Goal: Information Seeking & Learning: Learn about a topic

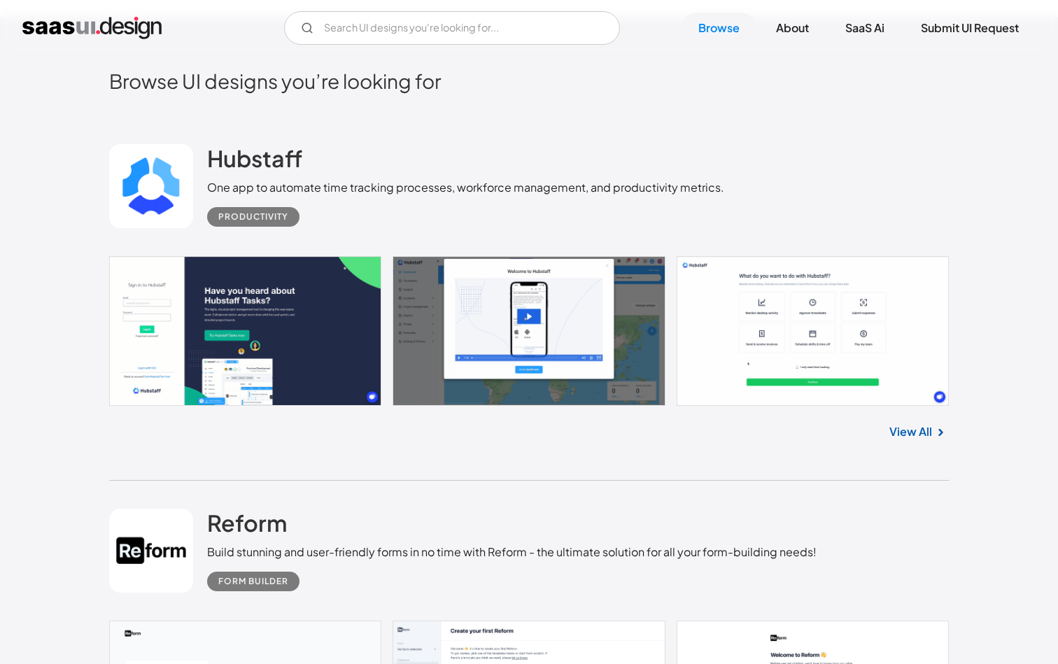
scroll to position [379, 0]
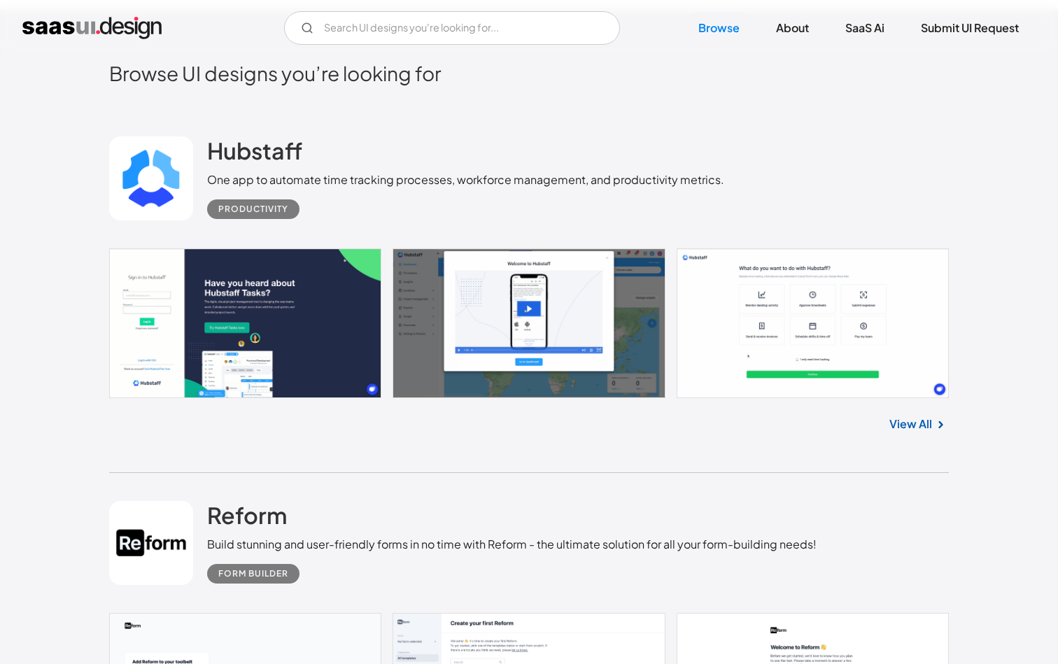
click at [901, 431] on link "View All" at bounding box center [911, 424] width 43 height 17
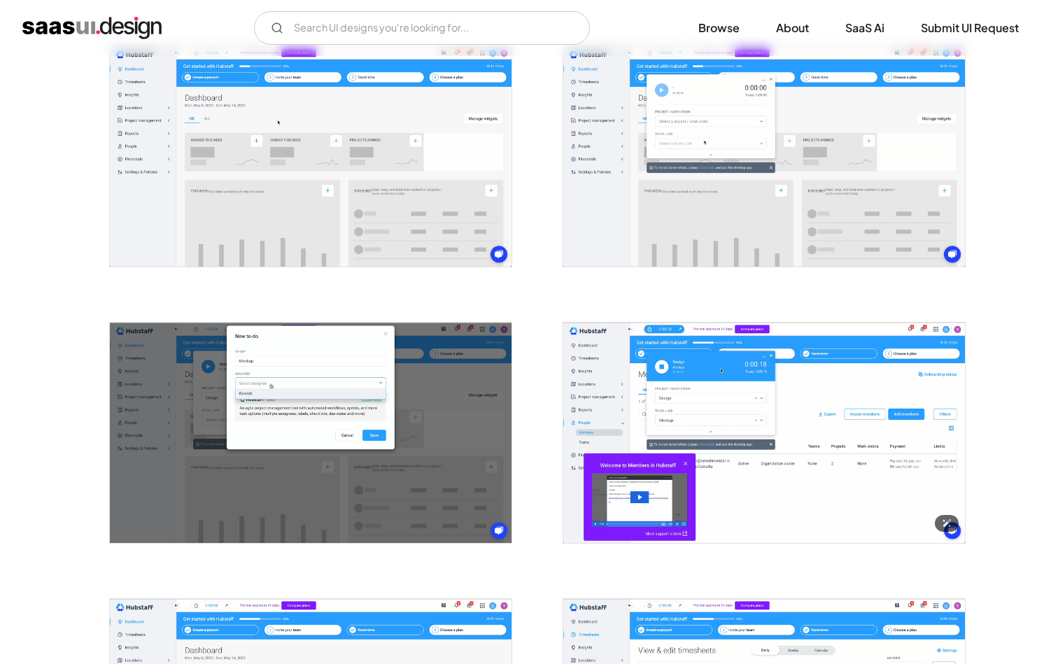
scroll to position [1111, 0]
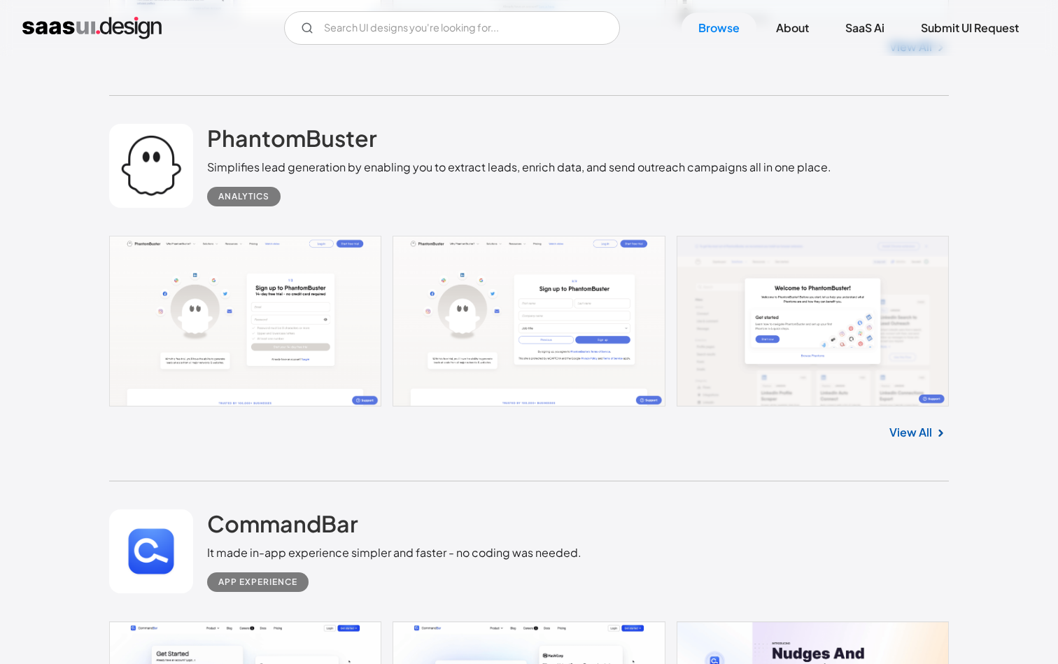
scroll to position [2681, 0]
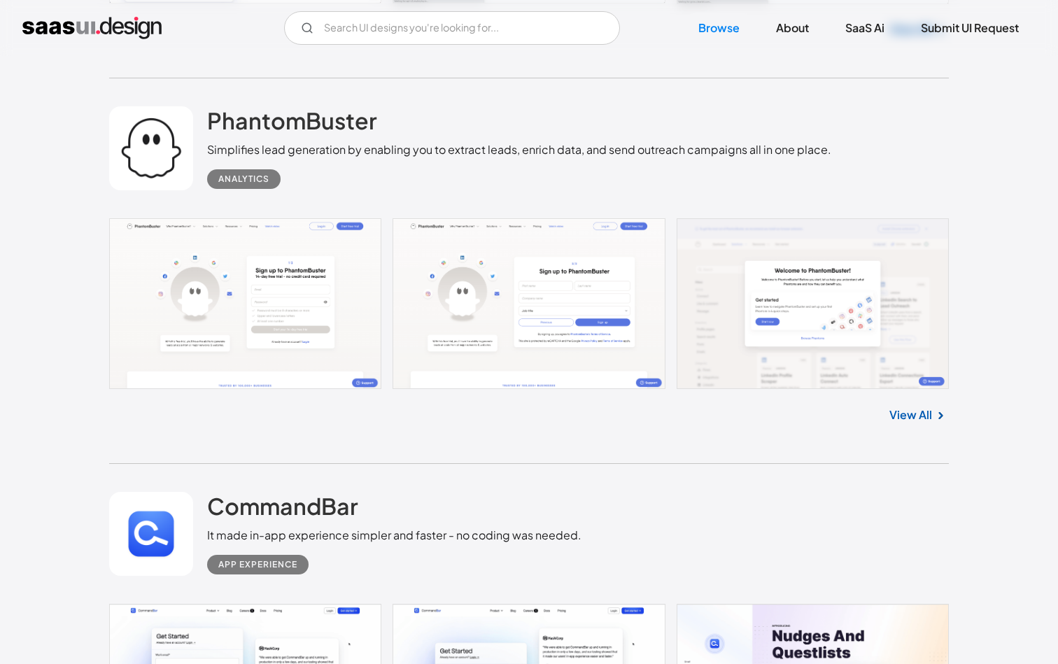
click at [915, 422] on link "View All" at bounding box center [911, 415] width 43 height 17
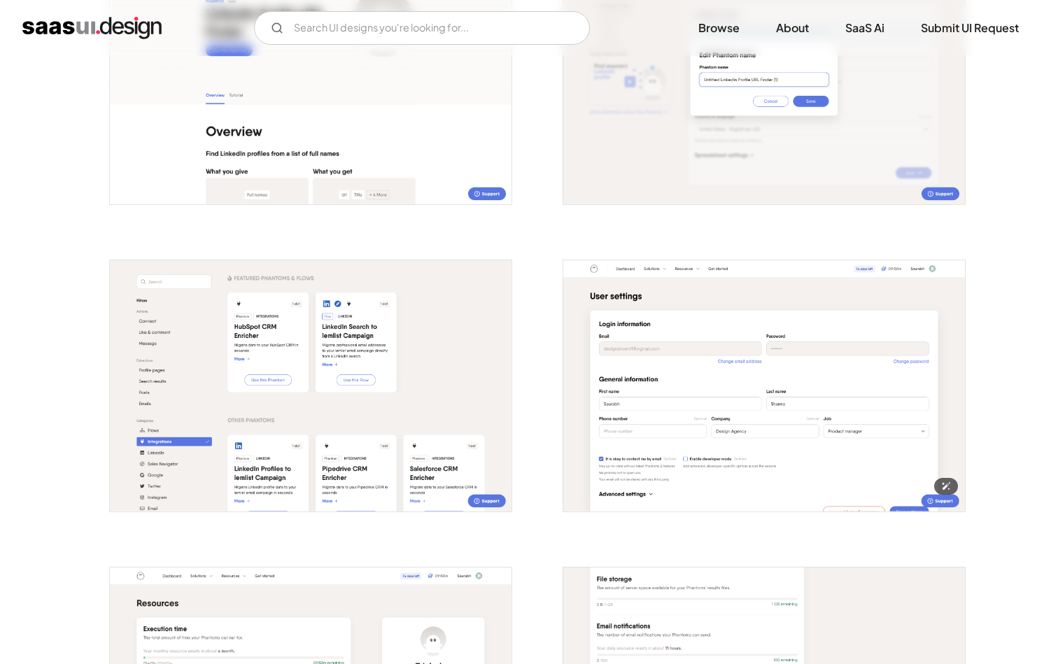
scroll to position [2002, 0]
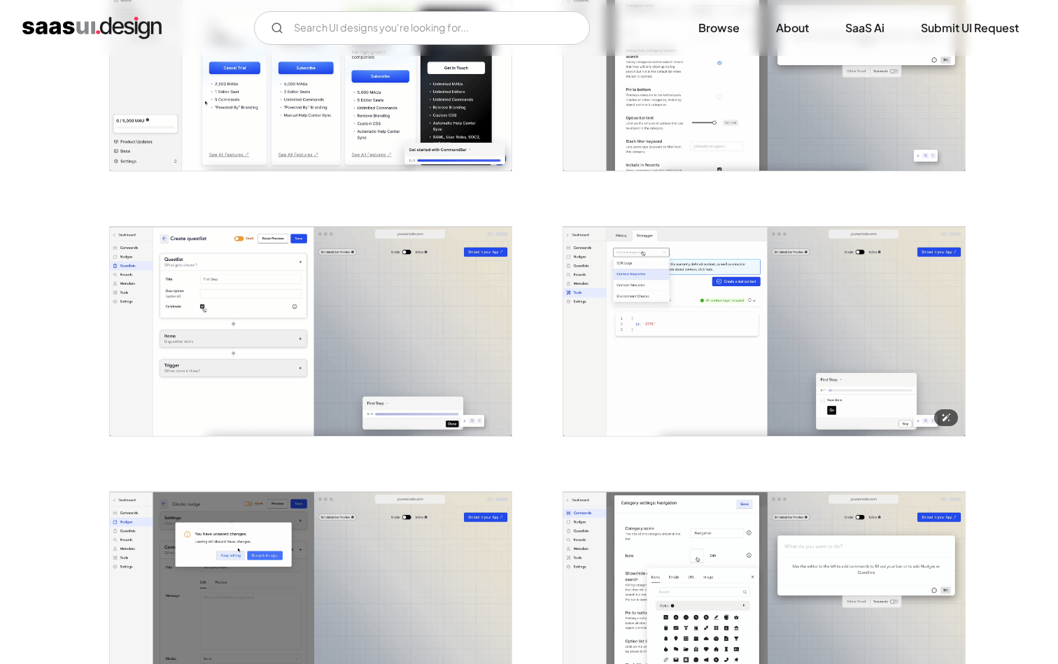
scroll to position [1161, 0]
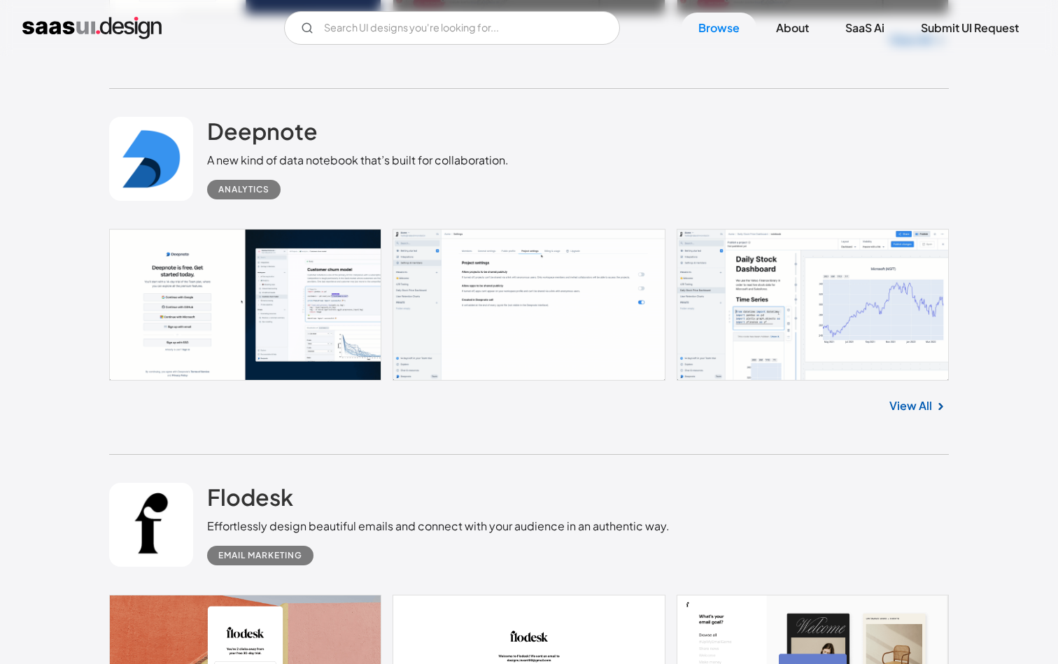
scroll to position [14012, 0]
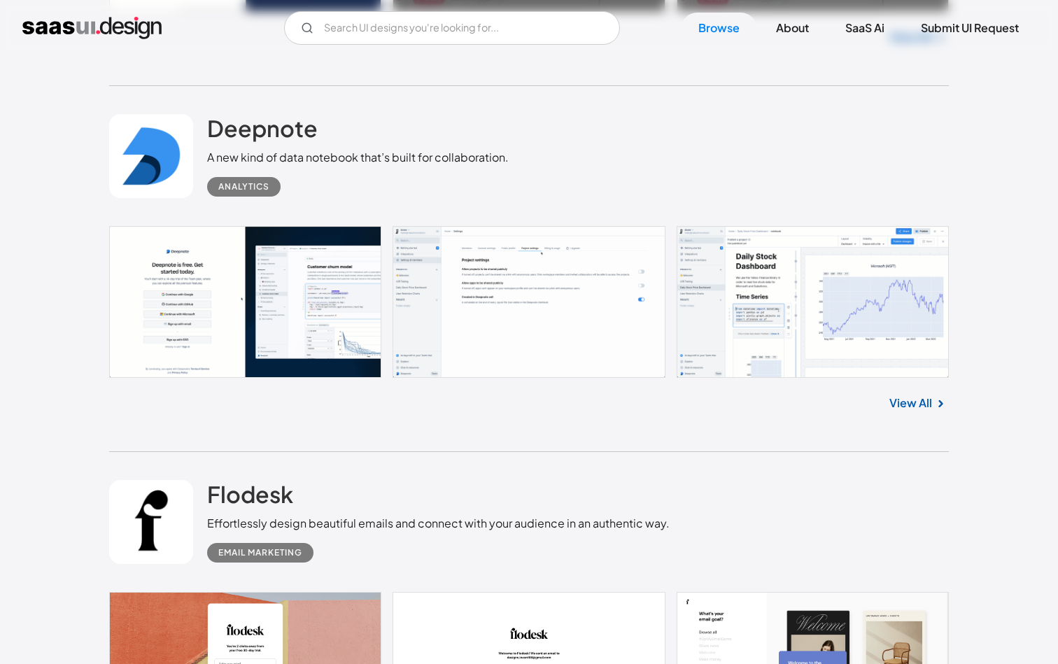
click at [818, 279] on link at bounding box center [529, 301] width 840 height 151
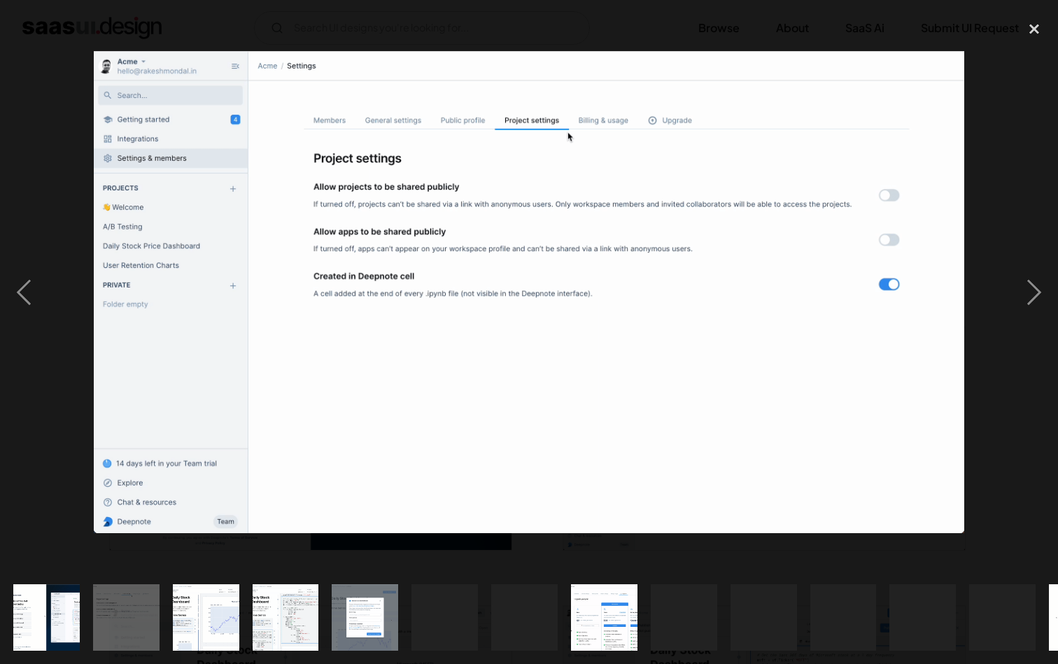
click at [988, 377] on div at bounding box center [529, 292] width 1058 height 558
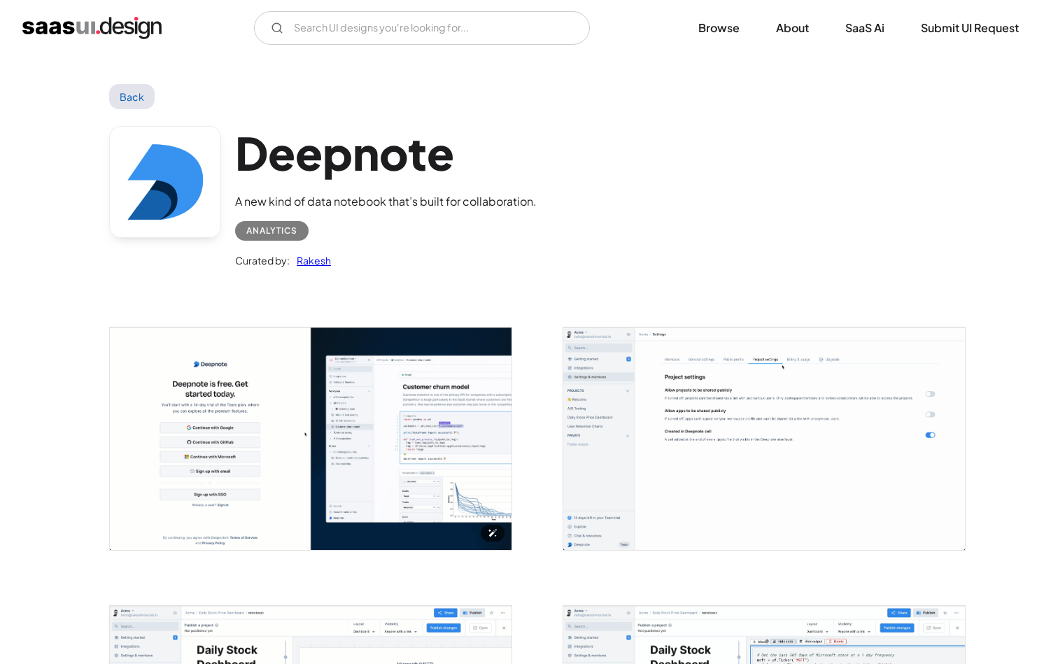
click at [282, 452] on img "open lightbox" at bounding box center [311, 439] width 402 height 223
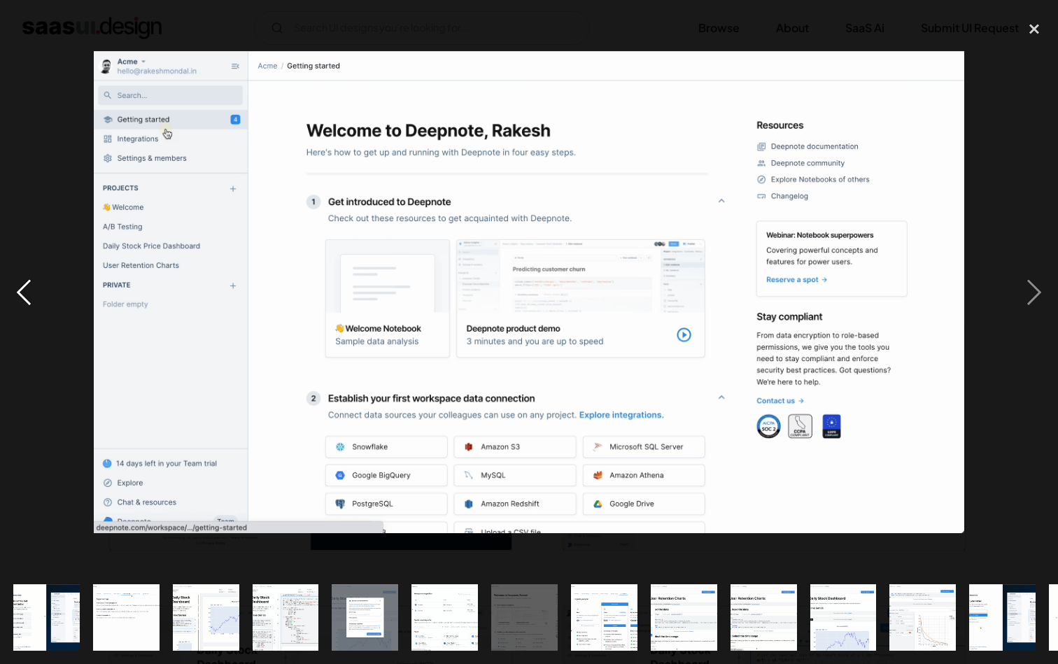
click at [35, 410] on div "previous image" at bounding box center [24, 292] width 48 height 558
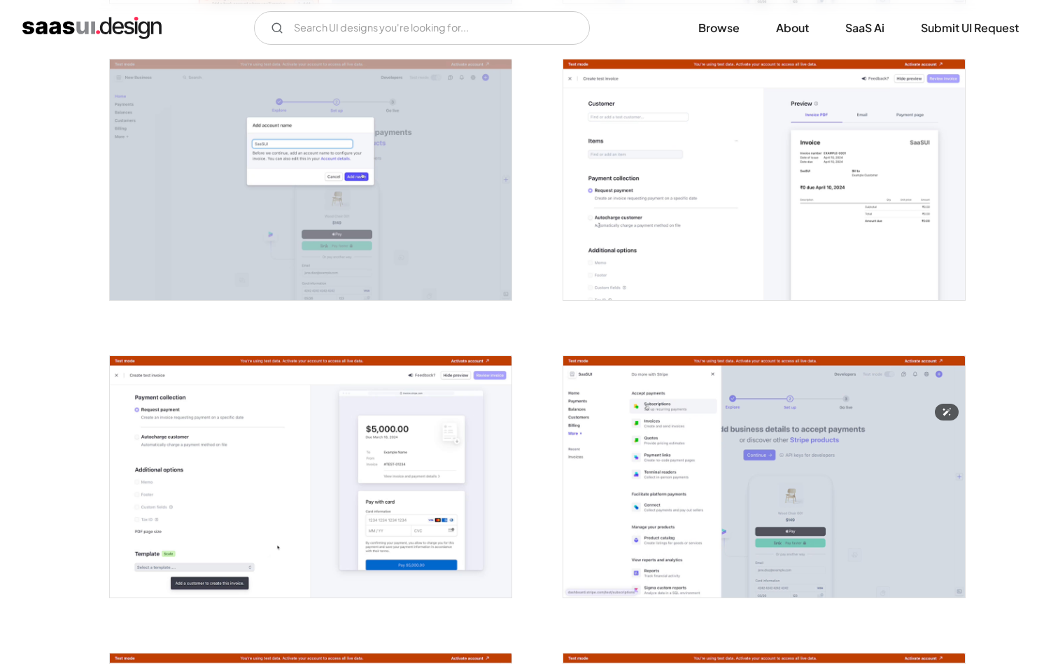
scroll to position [1598, 0]
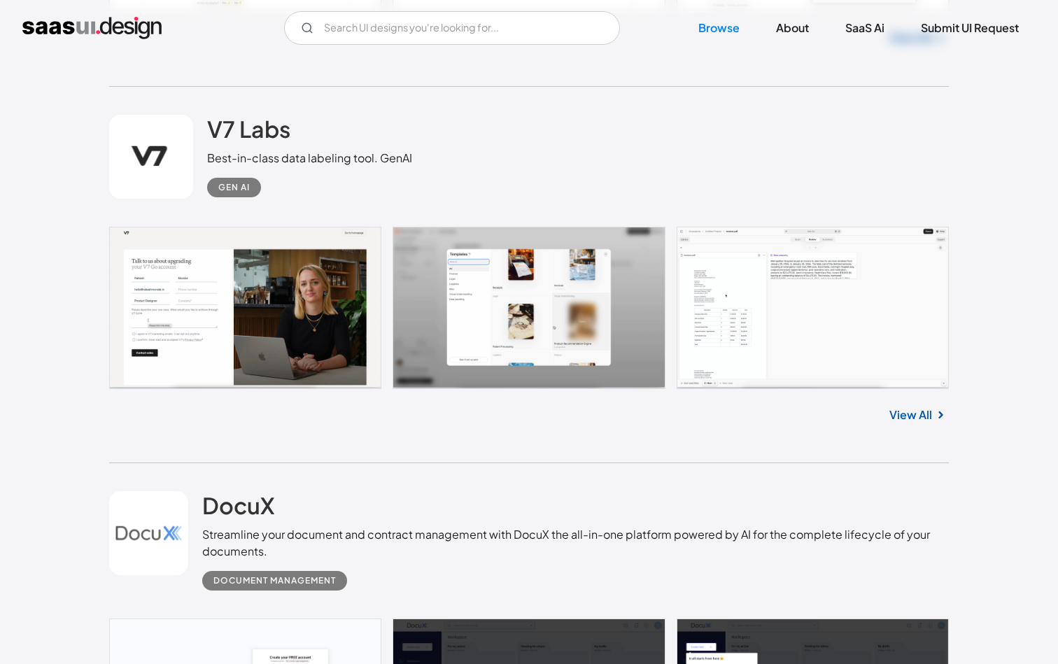
scroll to position [1521, 0]
